Goal: Complete application form

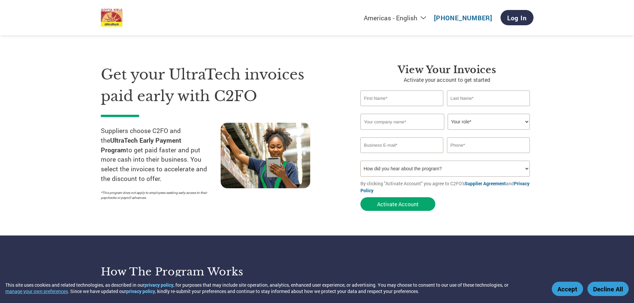
click at [550, 72] on section "Get your UltraTech invoices paid early with C2FO Suppliers choose C2FO and the …" at bounding box center [317, 131] width 634 height 209
click at [469, 169] on select "How did you hear about the program? Received a letter Email Social Media Online…" at bounding box center [446, 169] width 170 height 16
click at [464, 170] on select "How did you hear about the program? Received a letter Email Social Media Online…" at bounding box center [446, 169] width 170 height 16
click at [403, 98] on input "text" at bounding box center [402, 99] width 83 height 16
click at [615, 131] on section "Get your UltraTech invoices paid early with C2FO Suppliers choose C2FO and the …" at bounding box center [317, 131] width 634 height 209
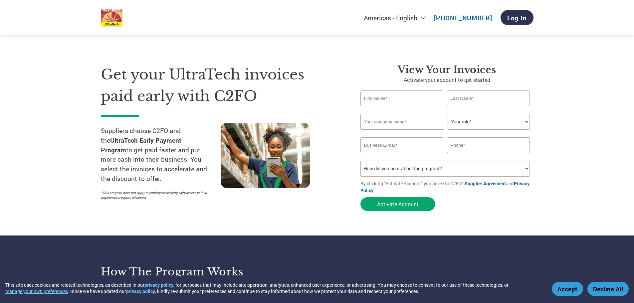
click at [435, 121] on input "text" at bounding box center [403, 122] width 84 height 16
click at [498, 126] on select "Your role* CFO Controller Credit Manager Finance Director Treasurer CEO Preside…" at bounding box center [489, 122] width 82 height 16
click at [426, 96] on input "text" at bounding box center [402, 99] width 83 height 16
click at [414, 202] on button "Activate Account" at bounding box center [398, 204] width 75 height 14
click at [400, 100] on input "text" at bounding box center [402, 99] width 83 height 16
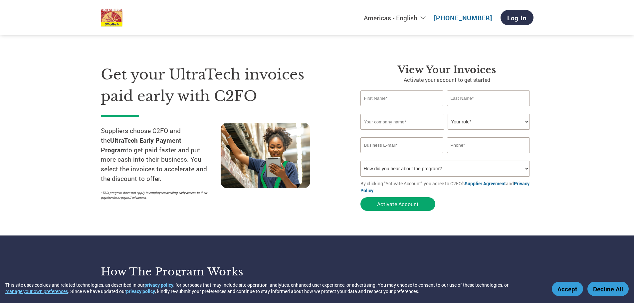
drag, startPoint x: 601, startPoint y: 116, endPoint x: 590, endPoint y: 117, distance: 11.0
click at [600, 117] on section "Get your UltraTech invoices paid early with C2FO Suppliers choose C2FO and the …" at bounding box center [317, 131] width 634 height 209
click at [419, 101] on input "text" at bounding box center [402, 99] width 83 height 16
type input "AJAY"
type input "[PERSON_NAME]"
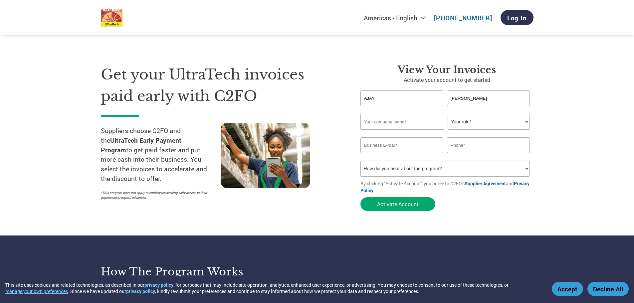
click at [414, 124] on input "text" at bounding box center [403, 122] width 84 height 16
type input "a"
type input "ATRIWAL INFRASTRUCTURE LTD"
click at [479, 126] on select "Your role* CFO Controller Credit Manager Finance Director Treasurer CEO Preside…" at bounding box center [489, 122] width 82 height 16
select select "OTHER"
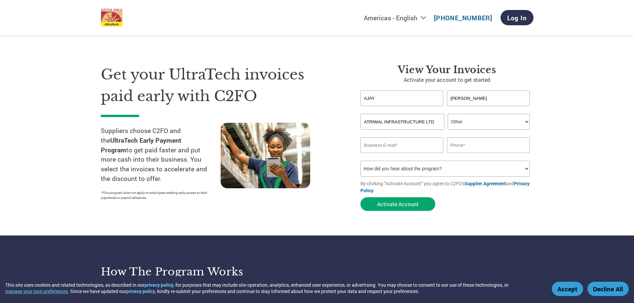
click at [448, 114] on select "Your role* CFO Controller Credit Manager Finance Director Treasurer CEO Preside…" at bounding box center [489, 122] width 82 height 16
click at [421, 141] on input "email" at bounding box center [402, 145] width 83 height 16
click at [471, 145] on input "text" at bounding box center [488, 145] width 83 height 16
click at [457, 173] on select "How did you hear about the program? Received a letter Email Social Media Online…" at bounding box center [446, 169] width 170 height 16
select select "Online Search"
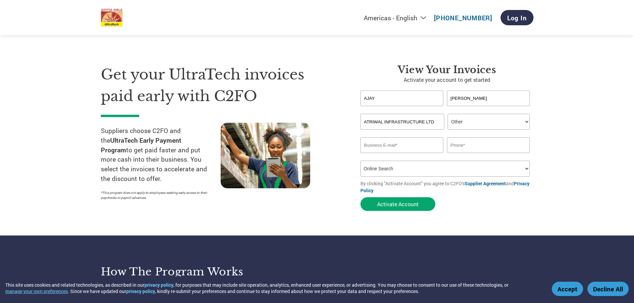
click at [361, 161] on select "How did you hear about the program? Received a letter Email Social Media Online…" at bounding box center [446, 169] width 170 height 16
click at [435, 171] on select "How did you hear about the program? Received a letter Email Social Media Online…" at bounding box center [446, 169] width 170 height 16
click at [361, 161] on select "How did you hear about the program? Received a letter Email Social Media Online…" at bounding box center [446, 169] width 170 height 16
click at [392, 149] on input "email" at bounding box center [402, 145] width 83 height 16
click at [457, 149] on input "text" at bounding box center [488, 145] width 83 height 16
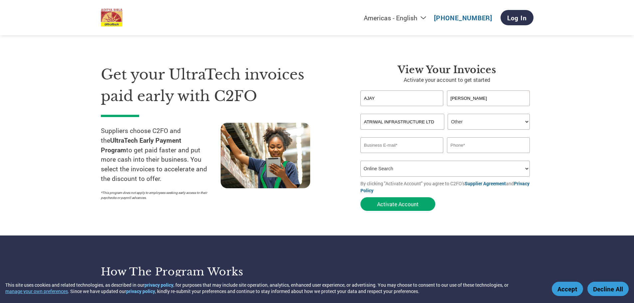
click at [587, 173] on section "Get your UltraTech invoices paid early with C2FO Suppliers choose C2FO and the …" at bounding box center [317, 131] width 634 height 209
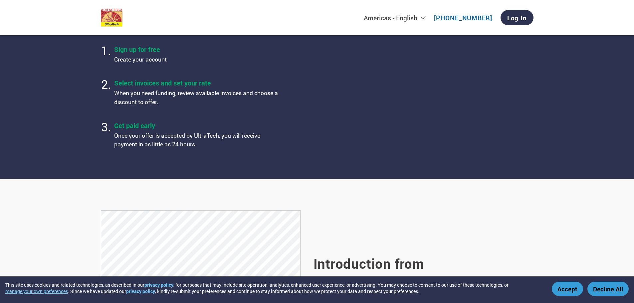
scroll to position [166, 0]
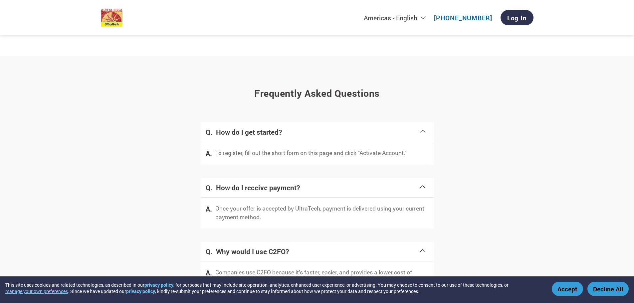
scroll to position [1288, 0]
